Goal: Find contact information: Find contact information

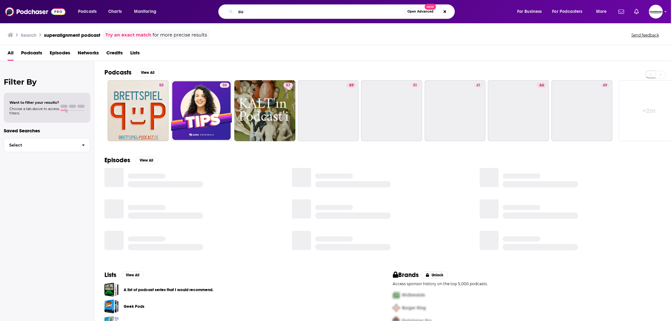
type input "s"
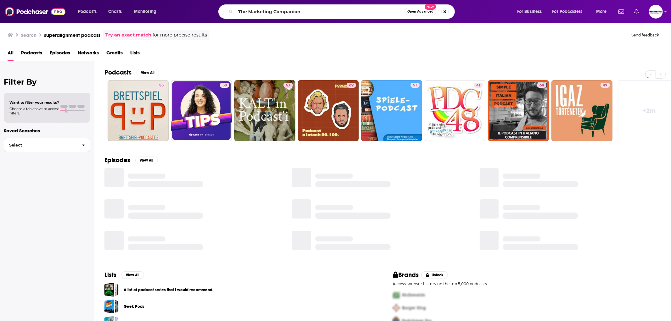
type input "The Marketing Companion"
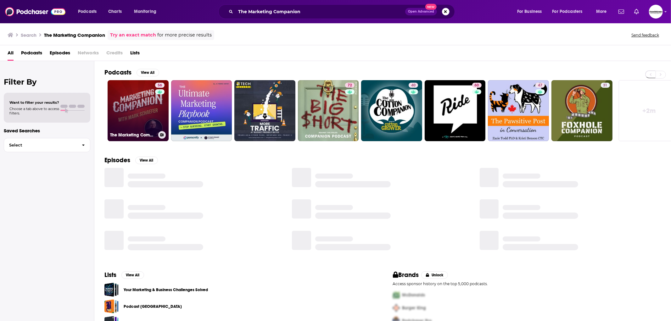
click at [148, 101] on link "56 The Marketing Companion" at bounding box center [138, 110] width 61 height 61
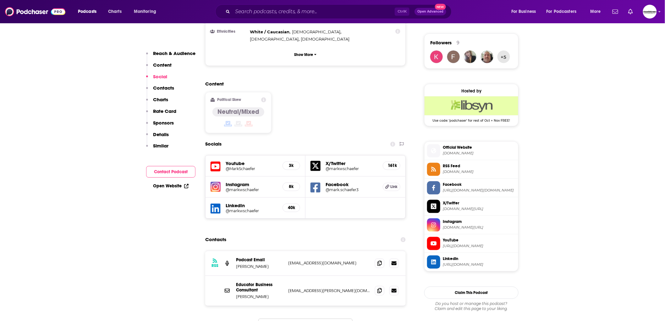
scroll to position [488, 0]
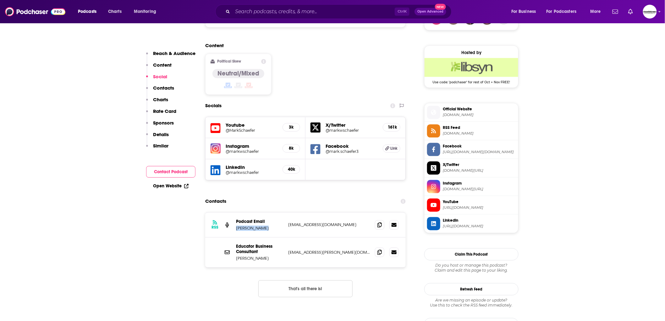
drag, startPoint x: 266, startPoint y: 199, endPoint x: 235, endPoint y: 202, distance: 31.3
click at [235, 213] on div "RSS Podcast Email [PERSON_NAME] [EMAIL_ADDRESS][DOMAIN_NAME] [EMAIL_ADDRESS][DO…" at bounding box center [305, 225] width 201 height 25
copy p "[PERSON_NAME]"
click at [379, 222] on icon at bounding box center [380, 224] width 4 height 5
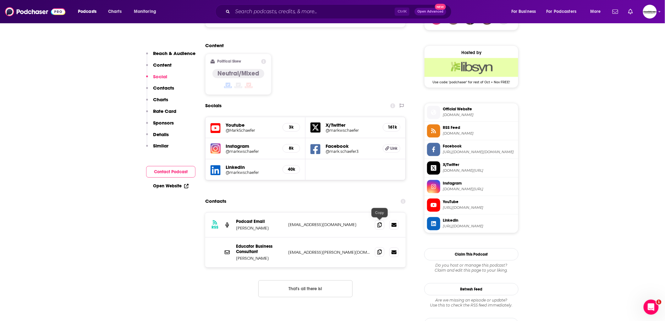
click at [378, 250] on icon at bounding box center [380, 252] width 4 height 5
click at [381, 250] on icon at bounding box center [380, 252] width 4 height 5
click at [253, 11] on input "Search podcasts, credits, & more..." at bounding box center [314, 12] width 162 height 10
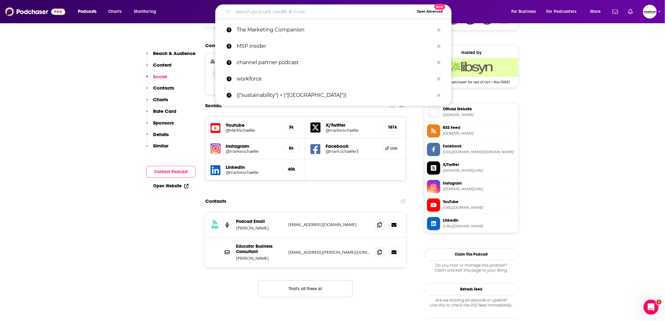
paste input "The Long Game"
type input "The Long Game"
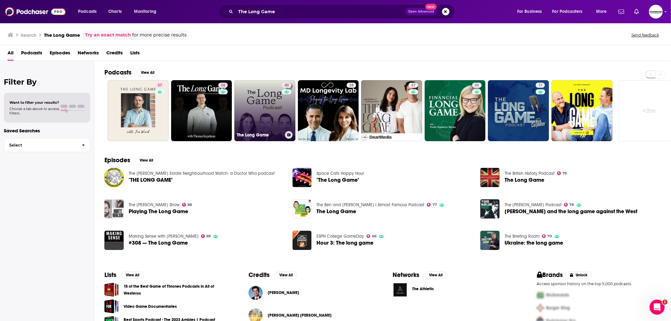
click at [276, 106] on link "40 The Long Game" at bounding box center [264, 110] width 61 height 61
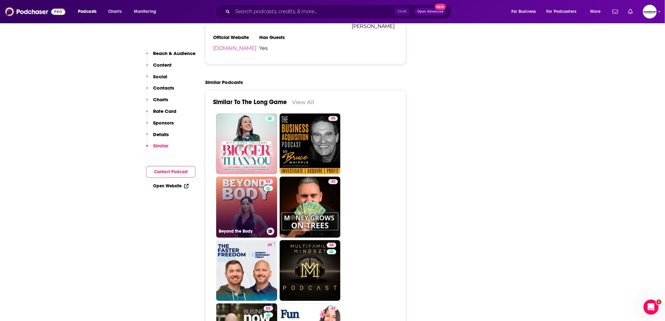
scroll to position [803, 0]
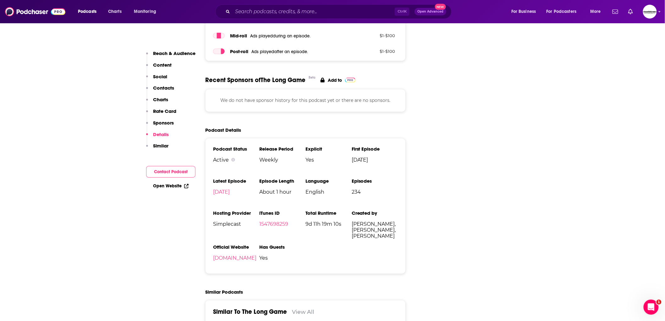
click at [164, 89] on p "Contacts" at bounding box center [163, 88] width 21 height 6
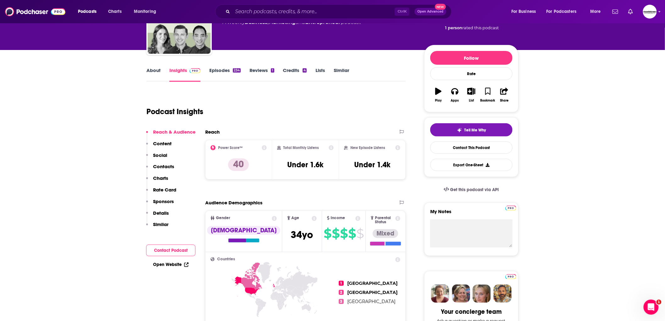
scroll to position [0, 0]
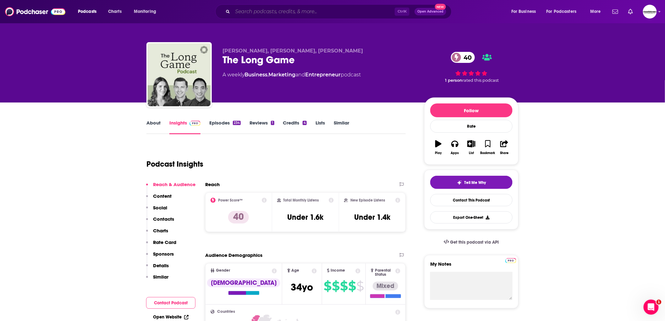
click at [275, 13] on input "Search podcasts, credits, & more..." at bounding box center [314, 12] width 162 height 10
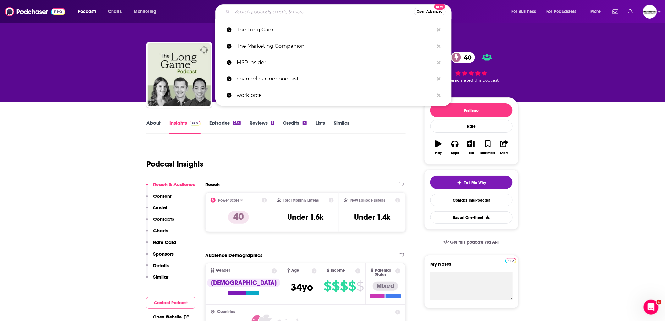
paste input "Marketing Speak"
type input "Marketing Speak"
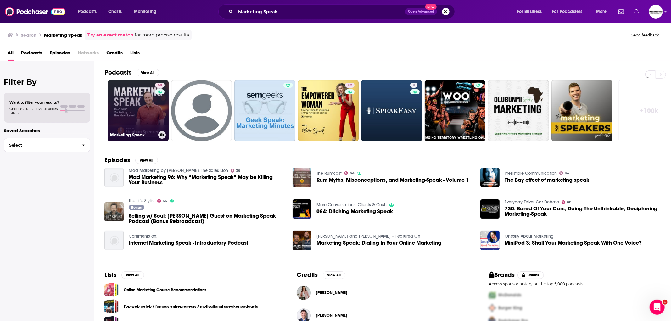
click at [133, 111] on link "50 Marketing Speak" at bounding box center [138, 110] width 61 height 61
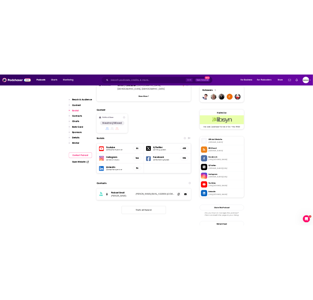
scroll to position [559, 0]
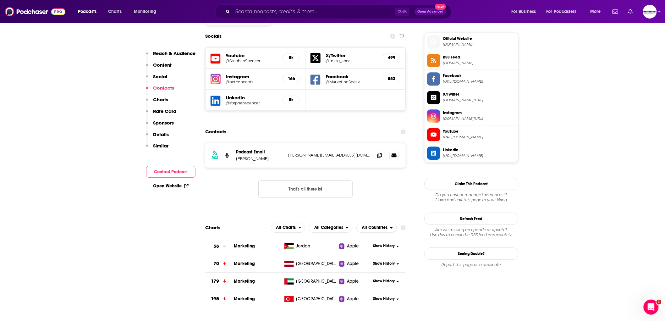
drag, startPoint x: 271, startPoint y: 117, endPoint x: 236, endPoint y: 115, distance: 34.9
click at [236, 156] on p "[PERSON_NAME]" at bounding box center [259, 158] width 47 height 5
copy p "[PERSON_NAME]"
click at [382, 150] on span at bounding box center [379, 154] width 9 height 9
